Goal: Find specific page/section: Find specific page/section

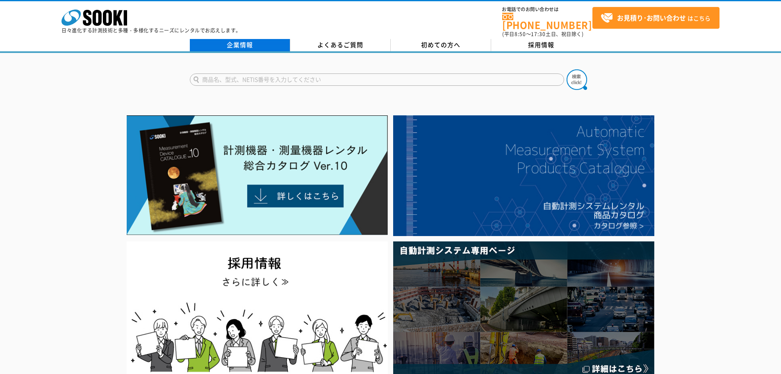
click at [239, 43] on link "企業情報" at bounding box center [240, 45] width 100 height 12
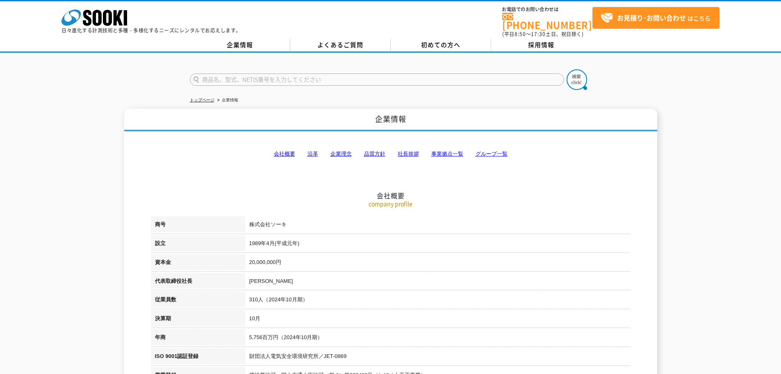
scroll to position [41, 0]
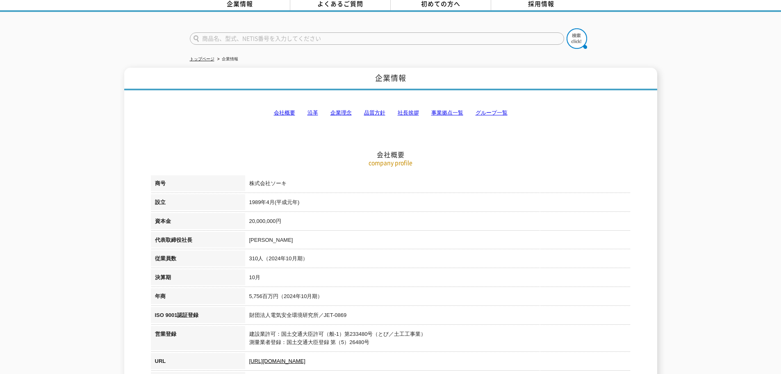
click at [442, 109] on link "事業拠点一覧" at bounding box center [447, 112] width 32 height 6
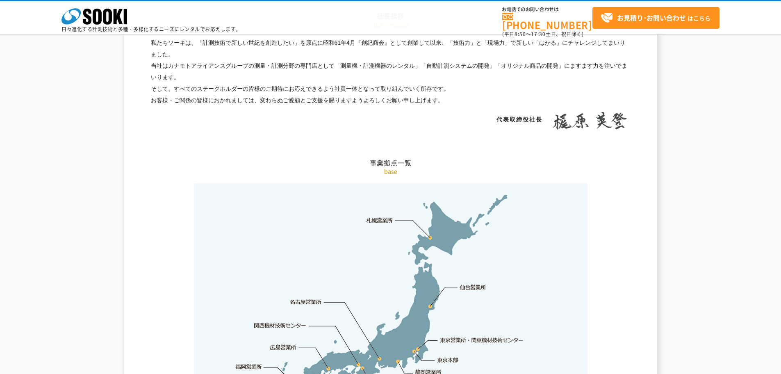
scroll to position [1647, 0]
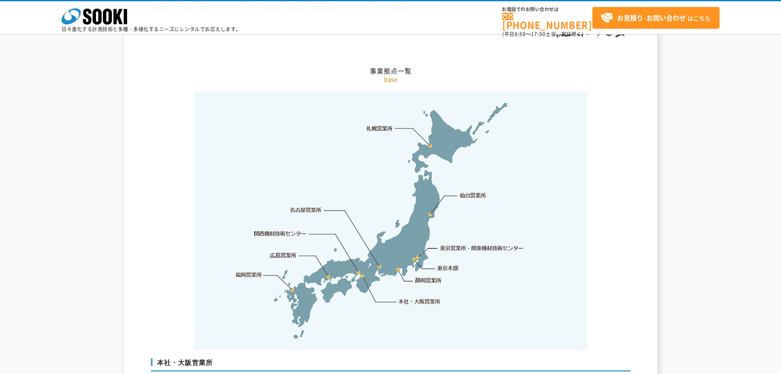
click at [280, 229] on link "関西機材技術センター" at bounding box center [280, 233] width 52 height 8
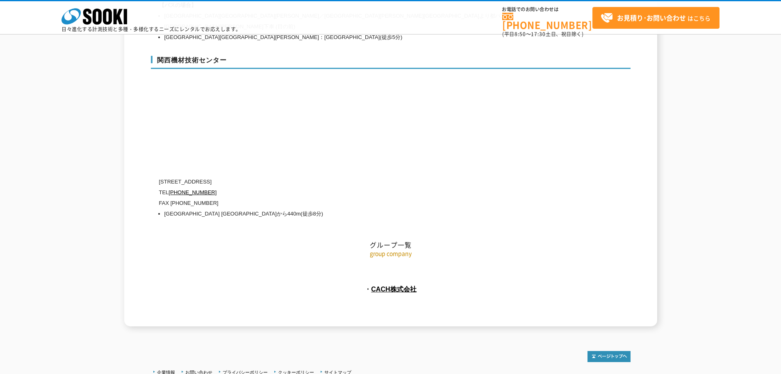
scroll to position [3562, 0]
